Goal: Navigation & Orientation: Find specific page/section

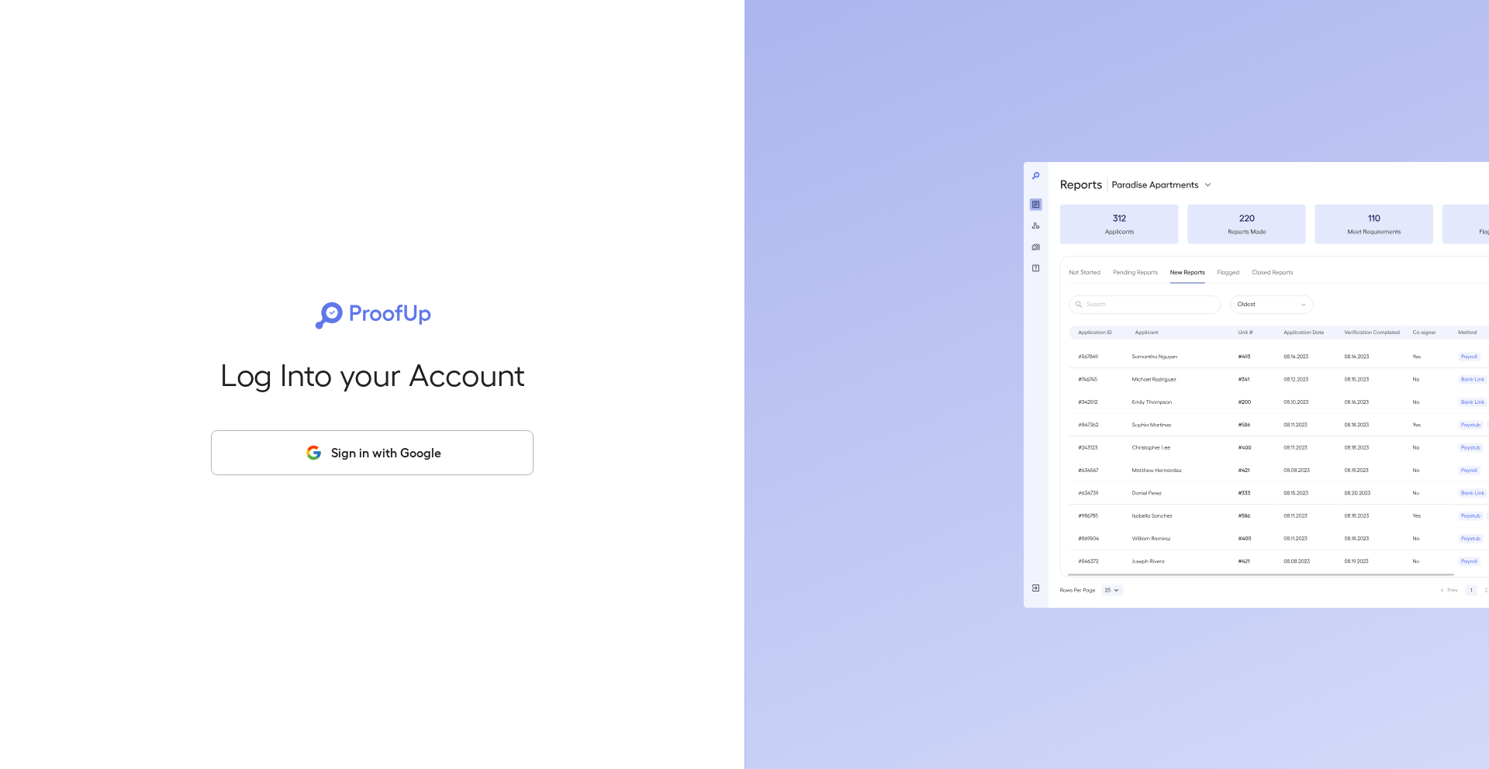
click at [392, 464] on button "Sign in with Google" at bounding box center [372, 452] width 323 height 45
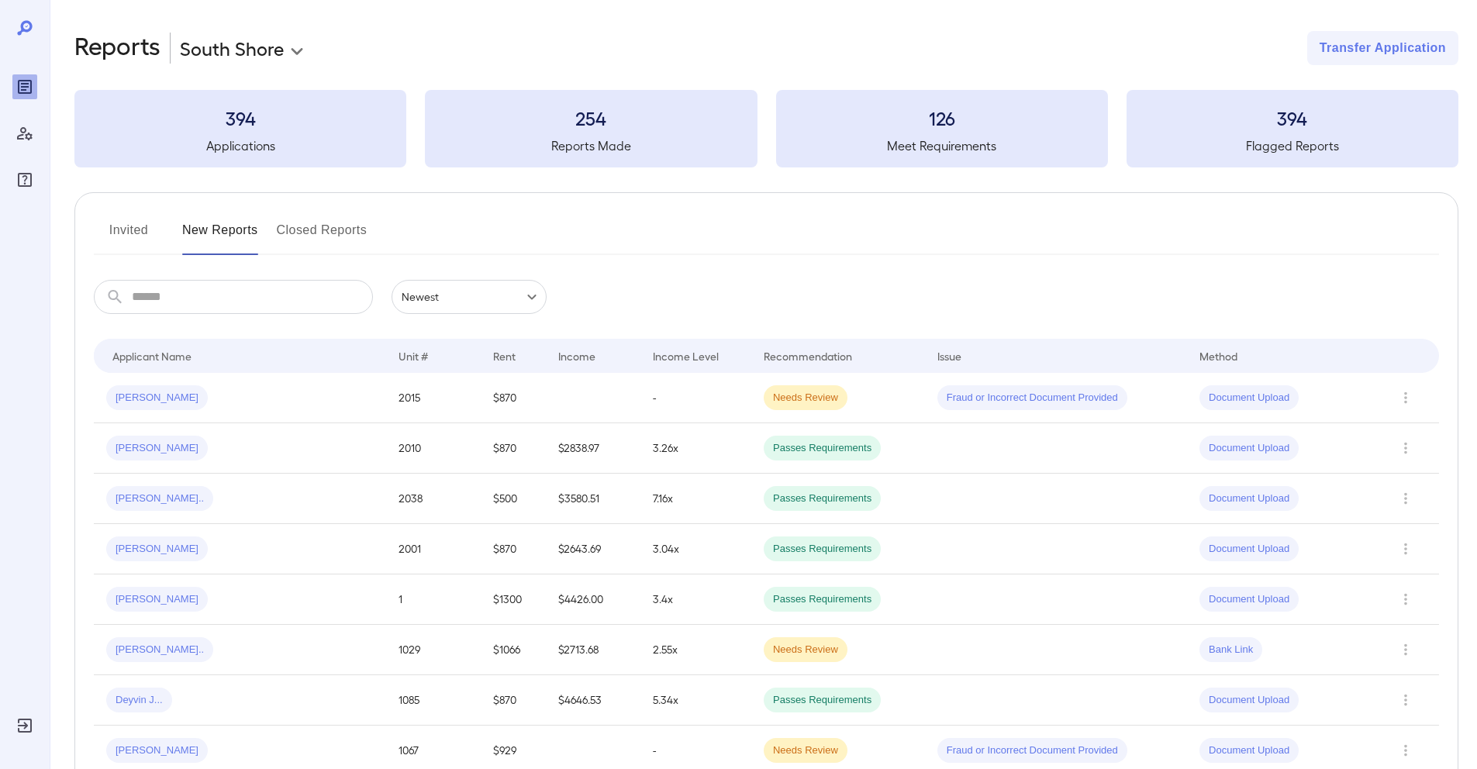
click at [119, 219] on button "Invited" at bounding box center [129, 236] width 70 height 37
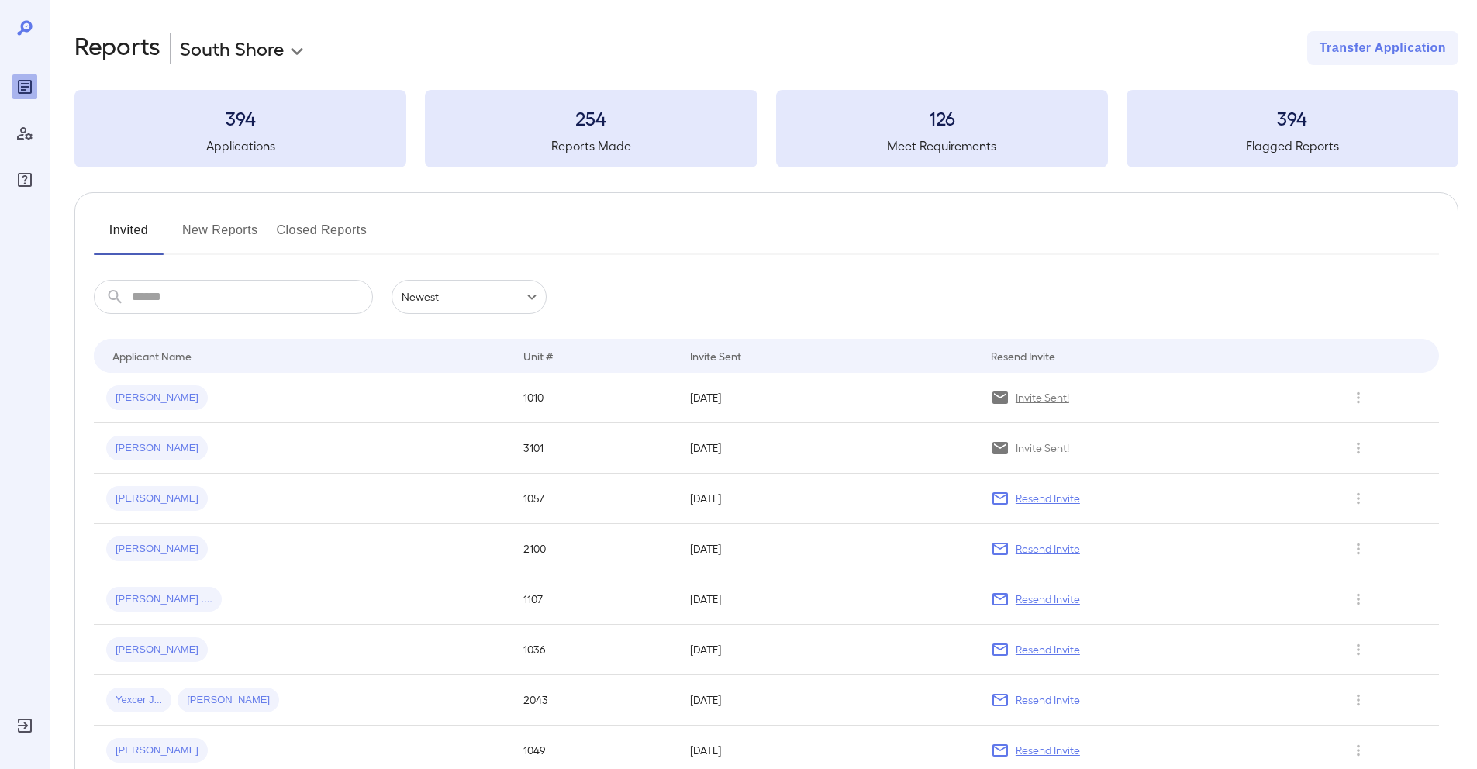
click at [205, 245] on button "New Reports" at bounding box center [220, 236] width 76 height 37
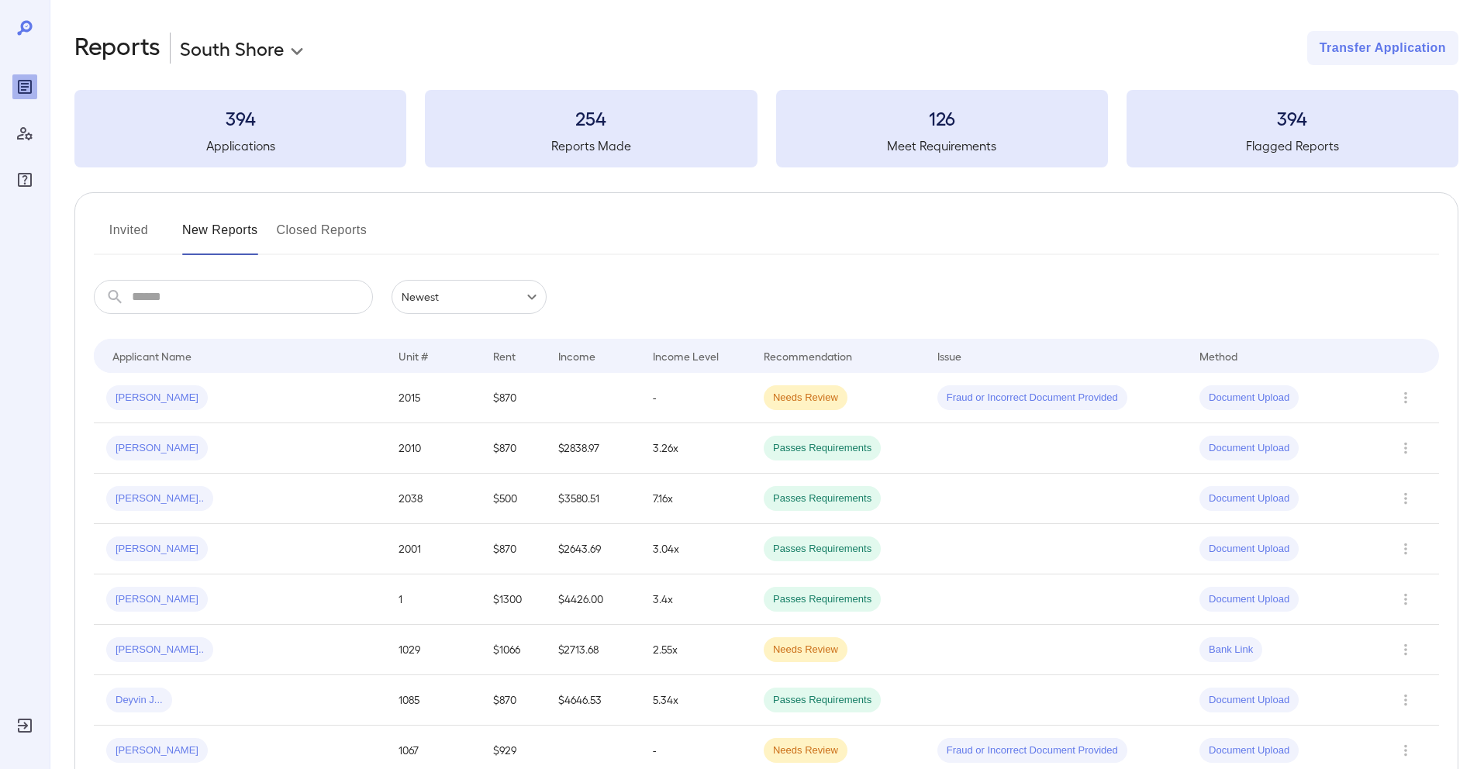
click at [132, 226] on button "Invited" at bounding box center [129, 236] width 70 height 37
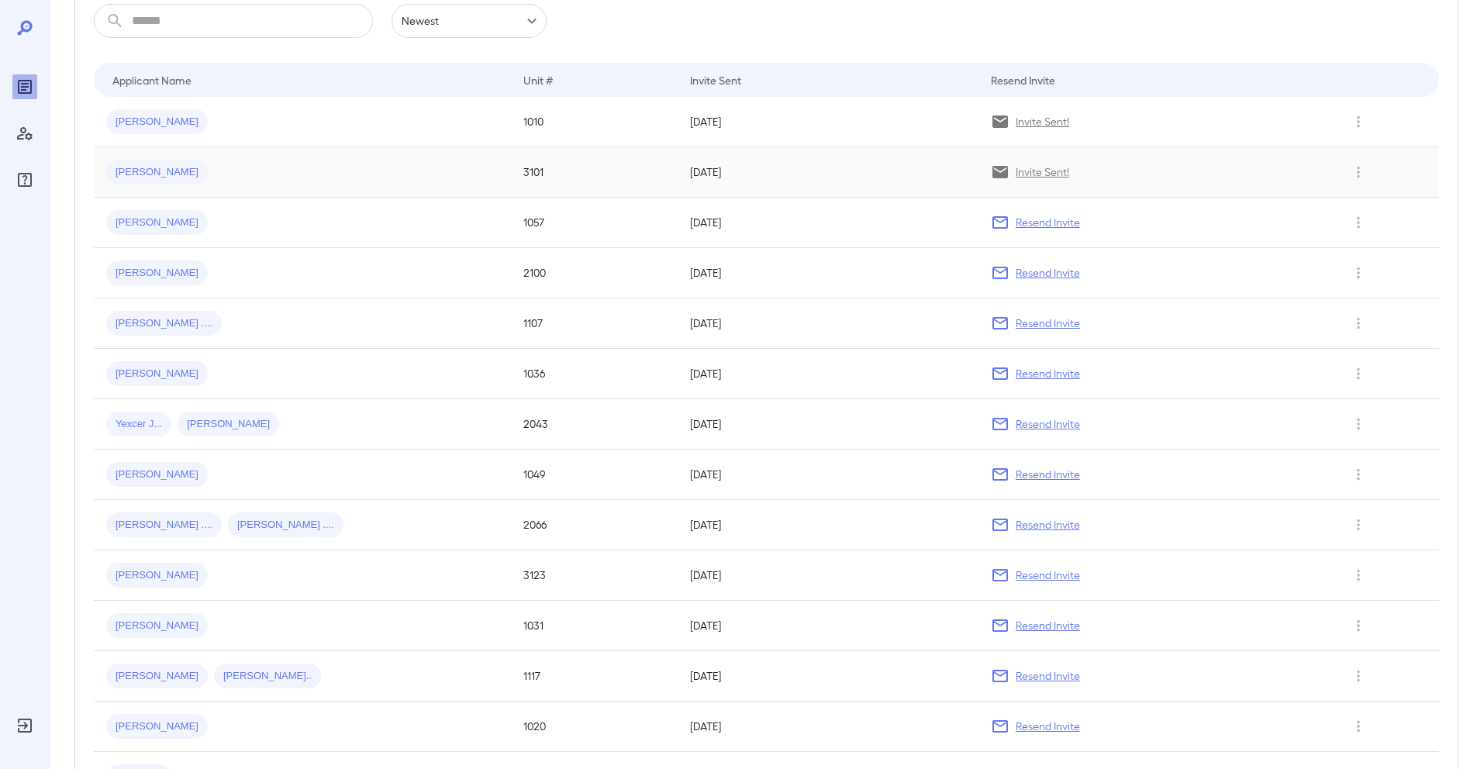
scroll to position [321, 0]
